Goal: Find specific page/section: Find specific page/section

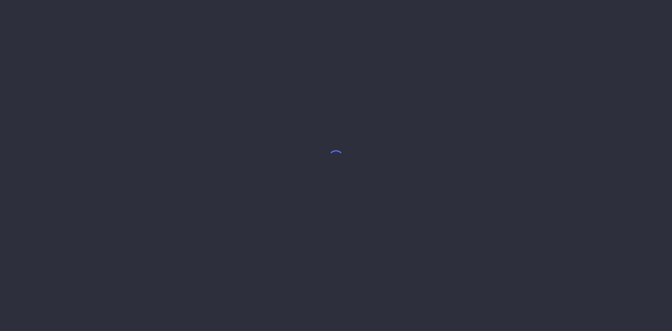
select select "9"
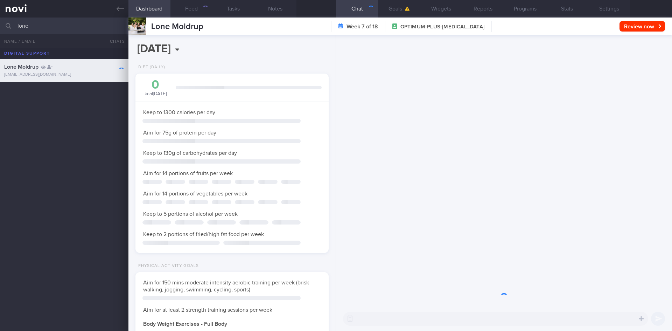
scroll to position [349990, 349913]
drag, startPoint x: 35, startPoint y: 26, endPoint x: 11, endPoint y: 26, distance: 24.2
click at [11, 26] on div "lone All active patients Assigned patients All active patients Archived patients" at bounding box center [336, 26] width 672 height 17
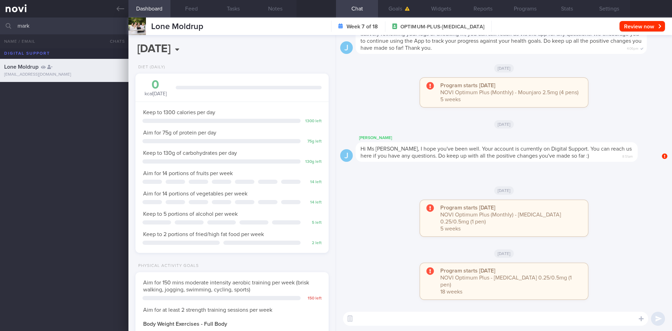
scroll to position [98, 176]
type input "[PERSON_NAME]"
click at [88, 93] on div "[PERSON_NAME] [PERSON_NAME]" at bounding box center [63, 89] width 118 height 7
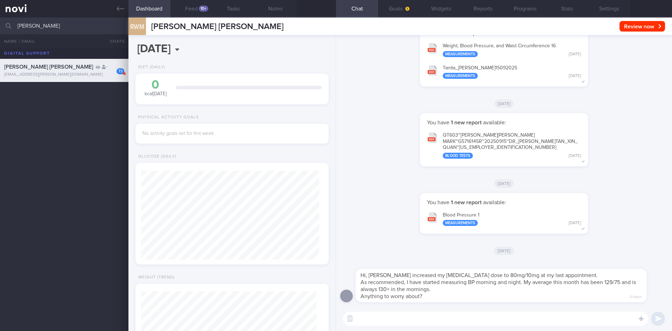
scroll to position [88, 176]
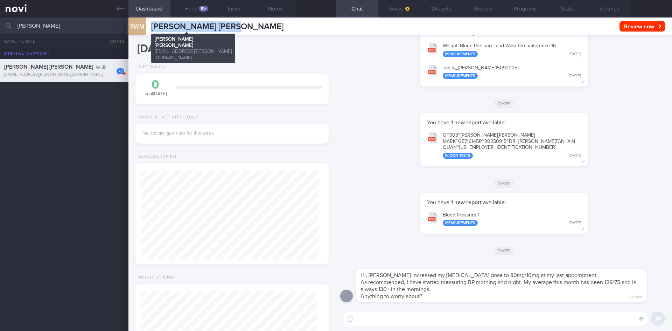
drag, startPoint x: 226, startPoint y: 27, endPoint x: 152, endPoint y: 26, distance: 74.2
click at [152, 26] on div "RWM [PERSON_NAME] [PERSON_NAME] [PERSON_NAME] [PERSON_NAME][EMAIL_ADDRESS][PERS…" at bounding box center [400, 27] width 544 height 18
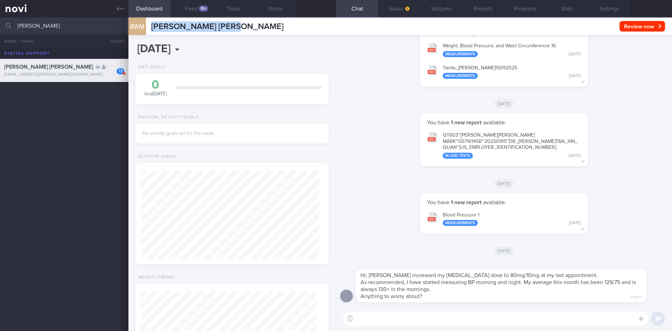
copy span "[PERSON_NAME] [PERSON_NAME]"
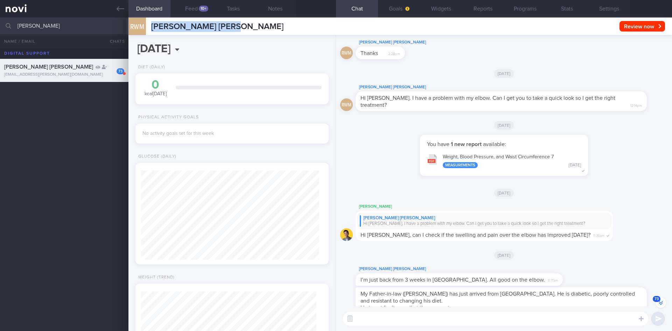
scroll to position [-2075, 0]
